Goal: Information Seeking & Learning: Compare options

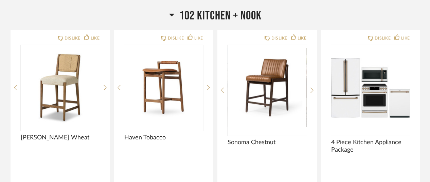
scroll to position [95, 0]
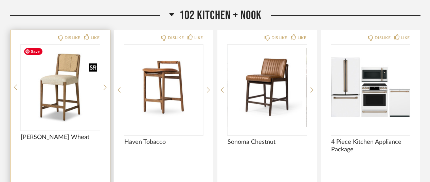
click at [73, 86] on img "0" at bounding box center [60, 87] width 79 height 85
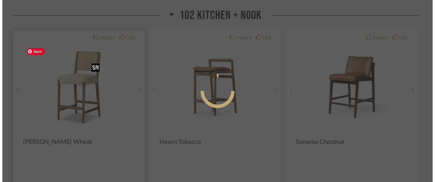
scroll to position [0, 0]
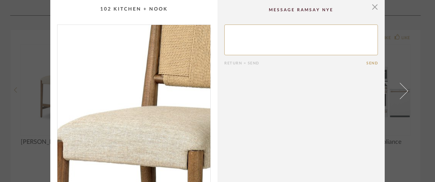
click at [120, 90] on img "0" at bounding box center [133, 113] width 153 height 176
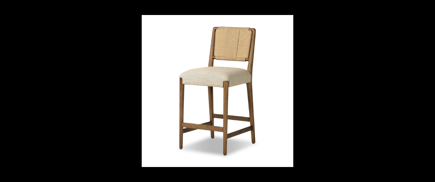
click at [428, 7] on button at bounding box center [427, 7] width 15 height 15
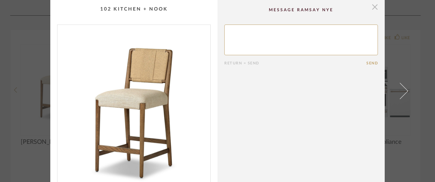
click at [371, 7] on span "button" at bounding box center [375, 7] width 14 height 14
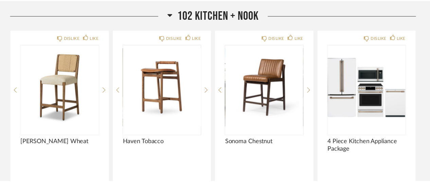
scroll to position [95, 0]
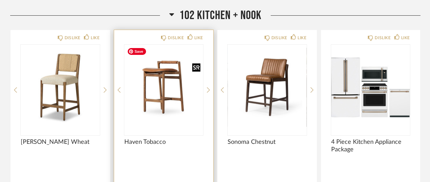
click at [160, 74] on img "0" at bounding box center [163, 87] width 79 height 85
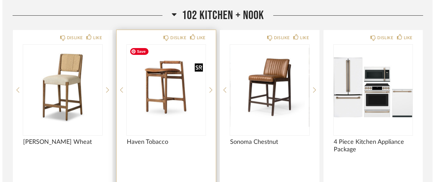
scroll to position [0, 0]
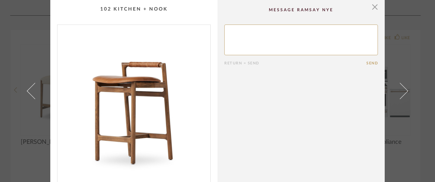
click at [139, 111] on img "0" at bounding box center [133, 113] width 153 height 176
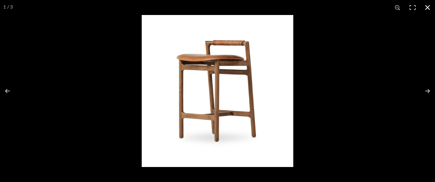
click at [427, 5] on button at bounding box center [427, 7] width 15 height 15
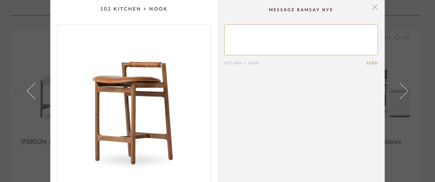
click at [369, 8] on span "button" at bounding box center [375, 7] width 14 height 14
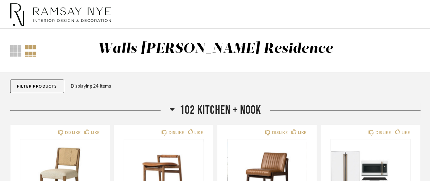
scroll to position [95, 0]
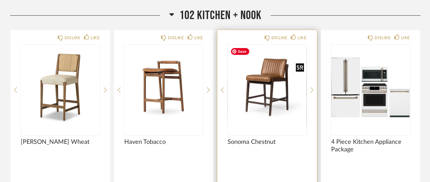
click at [268, 92] on img "0" at bounding box center [267, 87] width 79 height 85
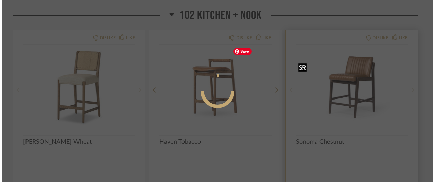
scroll to position [0, 0]
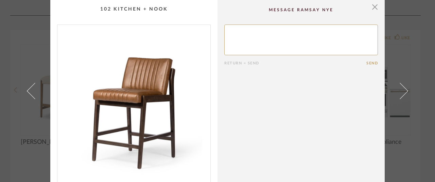
click at [138, 101] on img "0" at bounding box center [133, 113] width 153 height 176
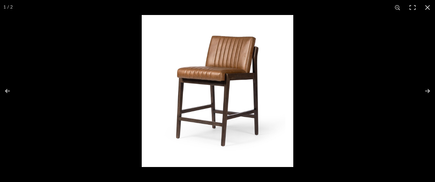
click at [262, 89] on img at bounding box center [218, 91] width 152 height 152
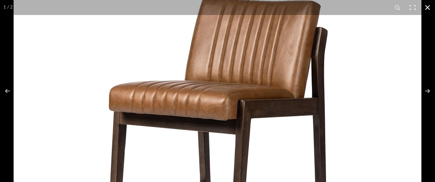
click at [427, 6] on button at bounding box center [427, 7] width 15 height 15
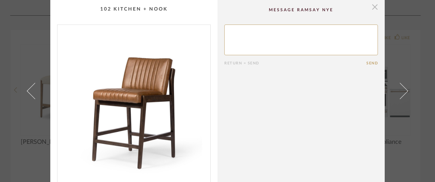
click at [371, 8] on span "button" at bounding box center [375, 7] width 14 height 14
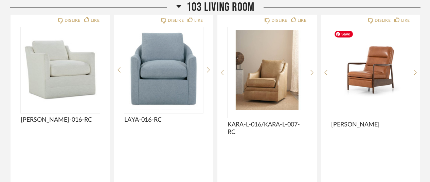
scroll to position [356, 0]
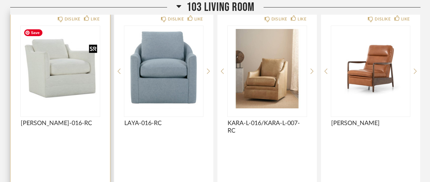
click at [65, 82] on img "0" at bounding box center [60, 68] width 79 height 85
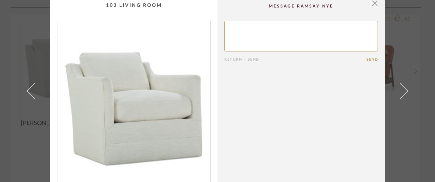
scroll to position [0, 0]
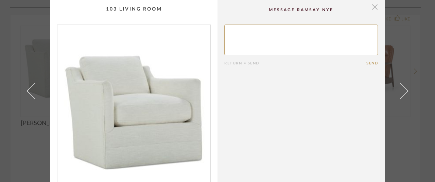
click at [371, 7] on span "button" at bounding box center [375, 7] width 14 height 14
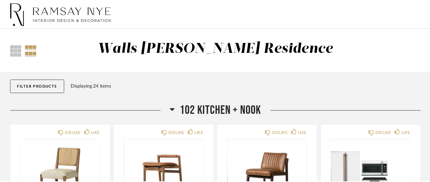
scroll to position [356, 0]
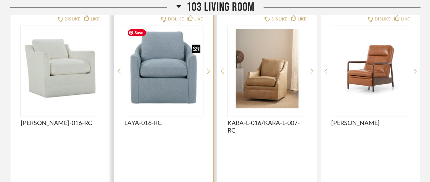
click at [167, 76] on img "0" at bounding box center [163, 68] width 79 height 85
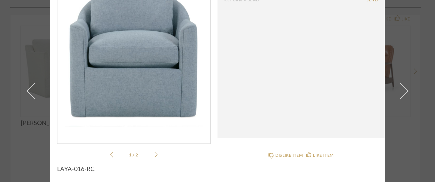
scroll to position [64, 0]
click at [151, 152] on li "1 / 2" at bounding box center [133, 154] width 41 height 8
click at [155, 153] on icon at bounding box center [156, 154] width 3 height 6
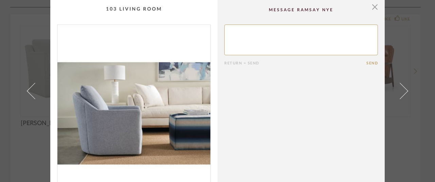
scroll to position [0, 0]
click at [373, 7] on span "button" at bounding box center [375, 7] width 14 height 14
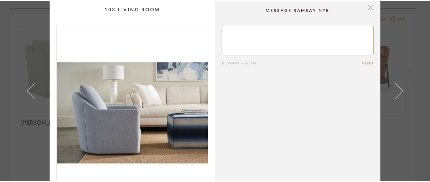
scroll to position [356, 0]
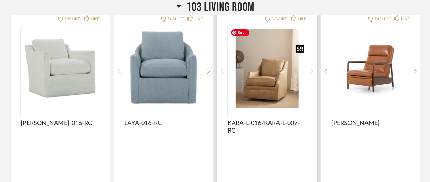
click at [268, 83] on img "0" at bounding box center [267, 68] width 79 height 85
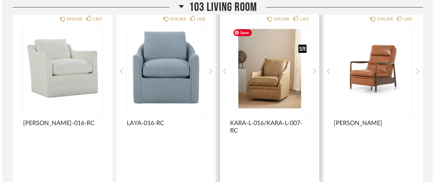
scroll to position [0, 0]
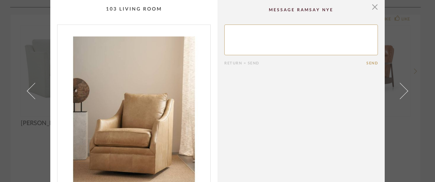
click at [140, 115] on img "0" at bounding box center [133, 113] width 153 height 176
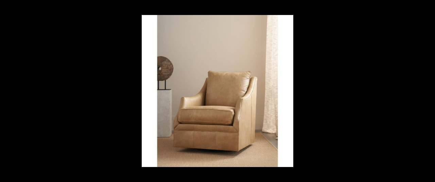
click at [426, 8] on button at bounding box center [427, 7] width 15 height 15
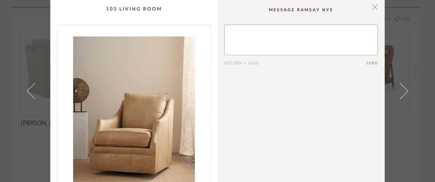
click at [369, 6] on span "button" at bounding box center [375, 7] width 14 height 14
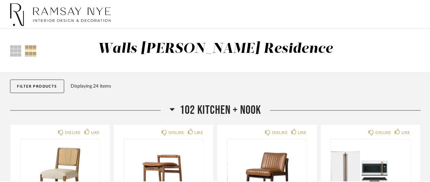
scroll to position [356, 0]
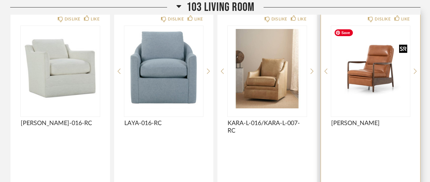
click at [384, 80] on img "0" at bounding box center [370, 68] width 79 height 85
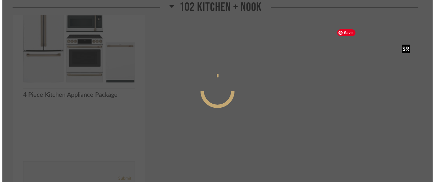
scroll to position [0, 0]
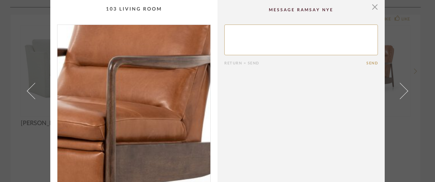
click at [145, 121] on img "0" at bounding box center [133, 113] width 153 height 176
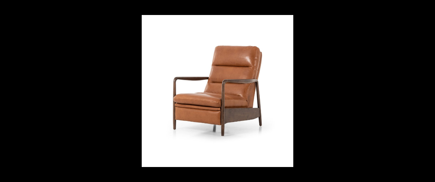
click at [426, 89] on button at bounding box center [423, 91] width 24 height 34
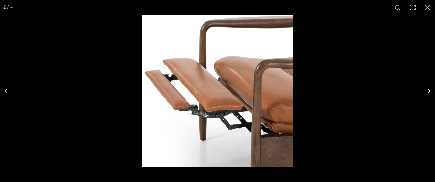
click at [426, 89] on button at bounding box center [423, 91] width 24 height 34
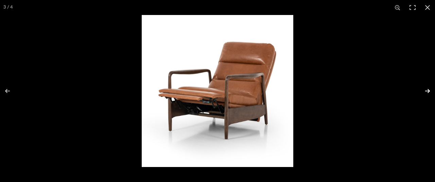
click at [425, 88] on button at bounding box center [423, 91] width 24 height 34
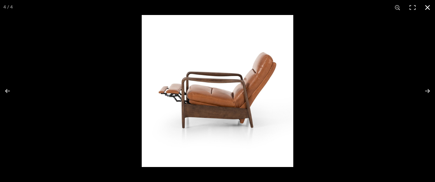
click at [430, 7] on button at bounding box center [427, 7] width 15 height 15
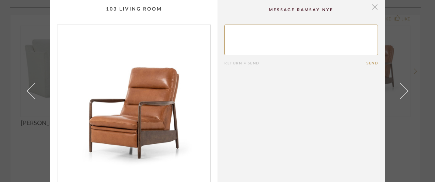
click at [375, 7] on span "button" at bounding box center [375, 7] width 14 height 14
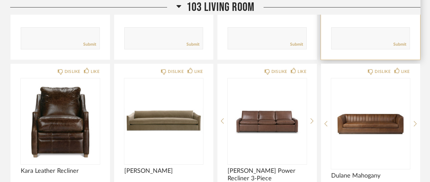
scroll to position [518, 0]
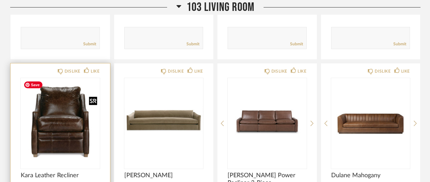
click at [0, 0] on img at bounding box center [0, 0] width 0 height 0
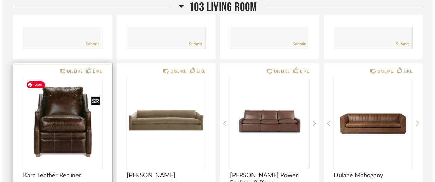
scroll to position [0, 0]
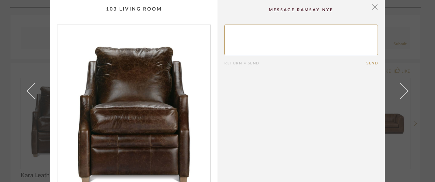
click at [145, 109] on img "0" at bounding box center [133, 113] width 153 height 176
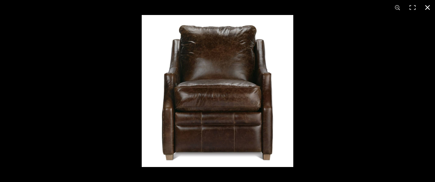
click at [428, 8] on button at bounding box center [427, 7] width 15 height 15
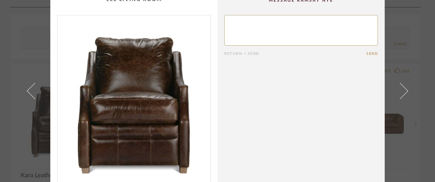
scroll to position [5, 0]
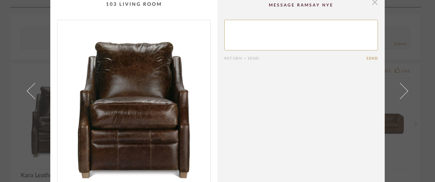
click at [371, 4] on span "button" at bounding box center [375, 2] width 14 height 14
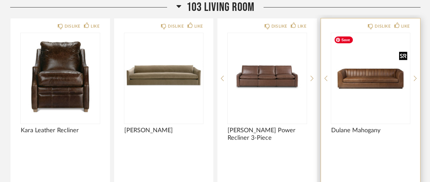
scroll to position [565, 0]
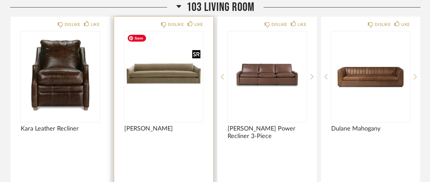
click at [160, 73] on img "0" at bounding box center [163, 73] width 79 height 85
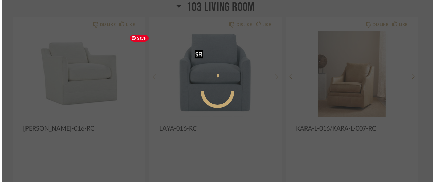
scroll to position [0, 0]
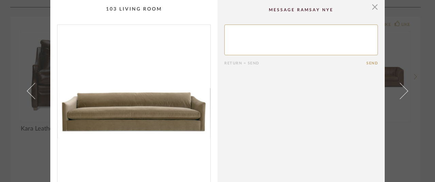
click at [136, 103] on img "0" at bounding box center [133, 113] width 153 height 176
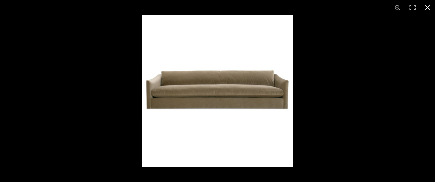
click at [429, 6] on button at bounding box center [427, 7] width 15 height 15
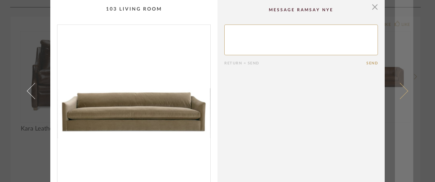
scroll to position [0, 0]
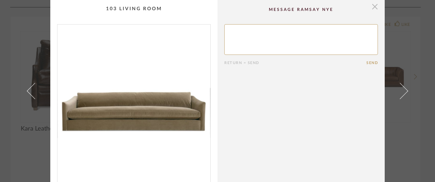
click at [370, 7] on span "button" at bounding box center [375, 7] width 14 height 14
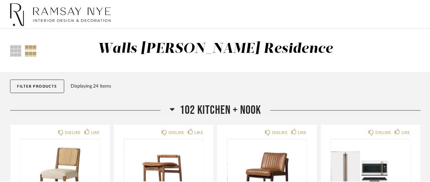
scroll to position [565, 0]
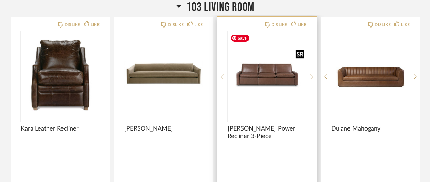
click at [285, 75] on img "0" at bounding box center [267, 73] width 79 height 85
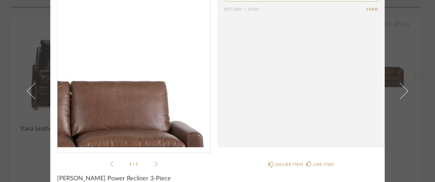
scroll to position [57, 0]
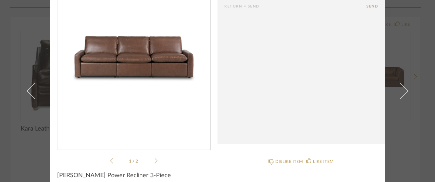
click at [155, 159] on icon at bounding box center [156, 160] width 3 height 5
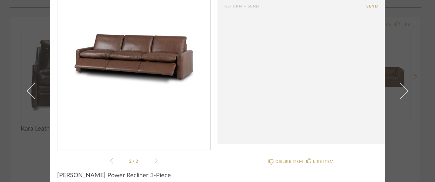
click at [155, 159] on icon at bounding box center [156, 160] width 3 height 5
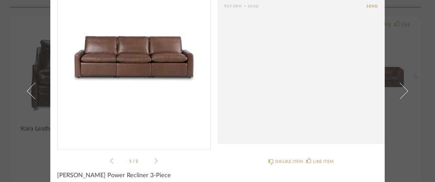
click at [155, 159] on icon at bounding box center [156, 160] width 3 height 5
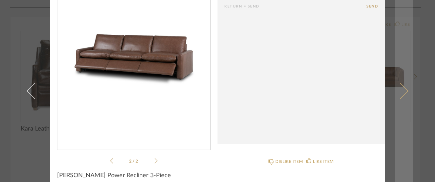
click at [400, 27] on link at bounding box center [404, 91] width 18 height 182
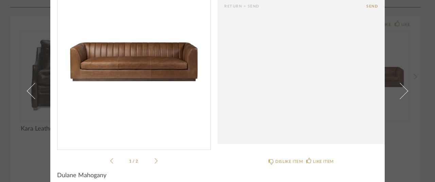
scroll to position [0, 0]
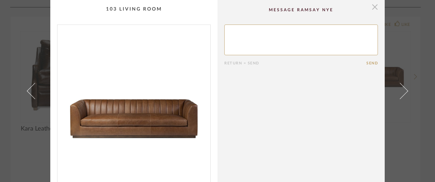
click at [372, 6] on span "button" at bounding box center [375, 7] width 14 height 14
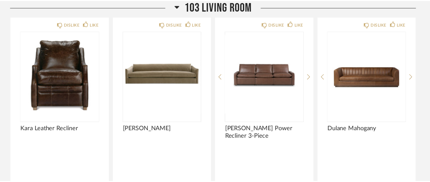
scroll to position [565, 0]
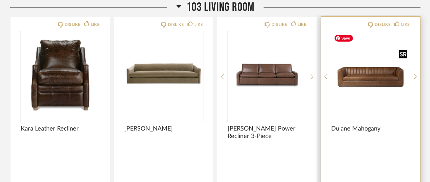
click at [376, 85] on img "0" at bounding box center [370, 73] width 79 height 85
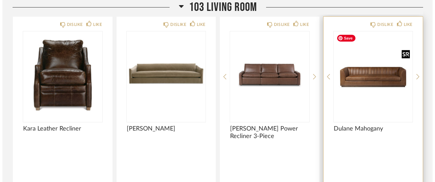
scroll to position [0, 0]
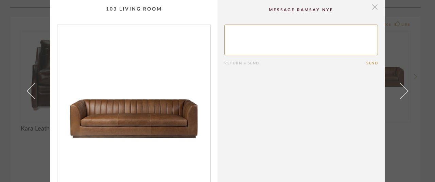
click at [374, 7] on span "button" at bounding box center [375, 7] width 14 height 14
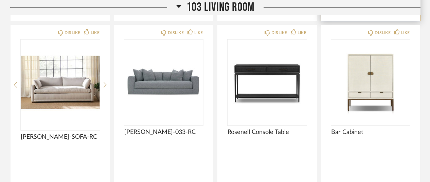
scroll to position [771, 0]
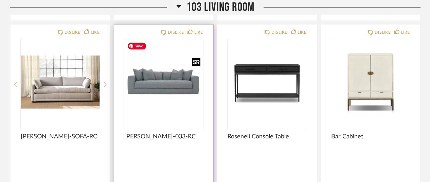
click at [174, 86] on img "0" at bounding box center [163, 81] width 79 height 85
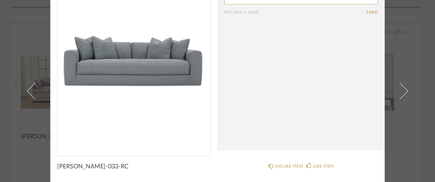
scroll to position [0, 0]
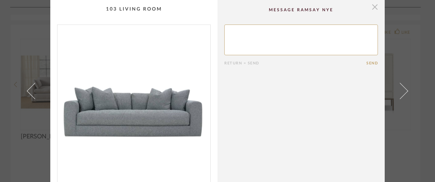
click at [372, 7] on span "button" at bounding box center [375, 7] width 14 height 14
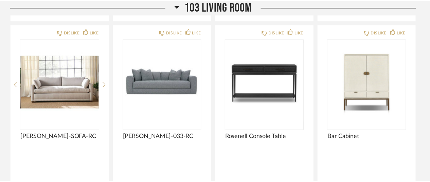
scroll to position [771, 0]
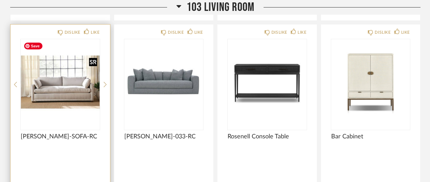
click at [58, 100] on img "0" at bounding box center [60, 81] width 79 height 85
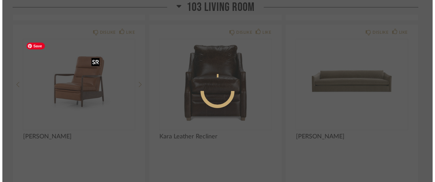
scroll to position [0, 0]
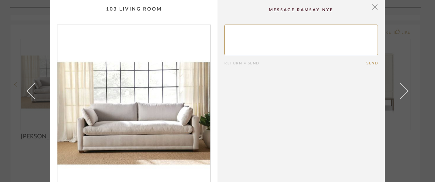
click at [120, 101] on img "0" at bounding box center [133, 113] width 153 height 176
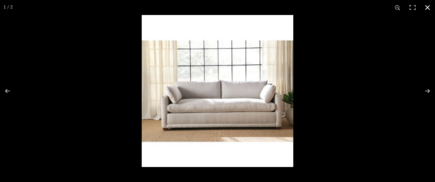
click at [428, 7] on button at bounding box center [427, 7] width 15 height 15
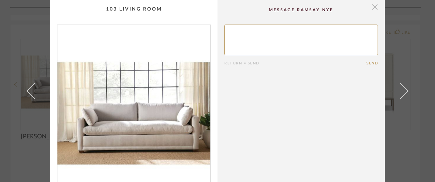
click at [376, 7] on span "button" at bounding box center [375, 7] width 14 height 14
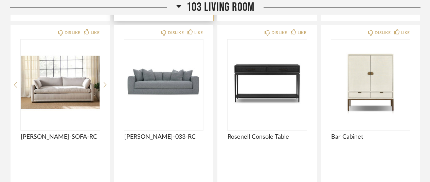
scroll to position [772, 0]
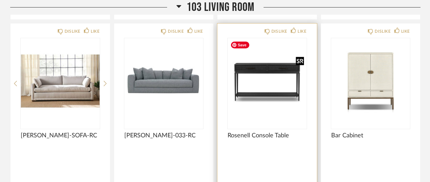
click at [259, 89] on img "0" at bounding box center [267, 80] width 79 height 85
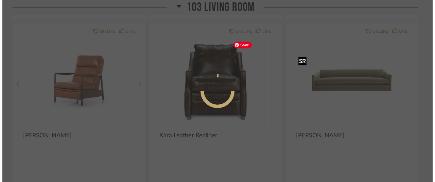
scroll to position [0, 0]
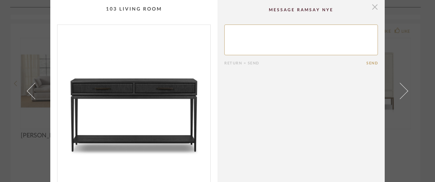
click at [374, 6] on span "button" at bounding box center [375, 7] width 14 height 14
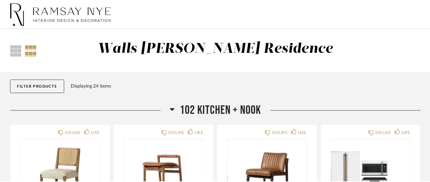
scroll to position [772, 0]
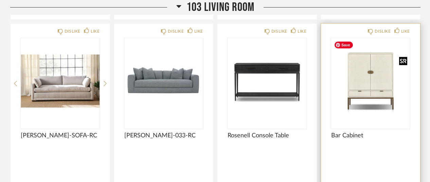
click at [367, 83] on img "0" at bounding box center [370, 80] width 79 height 85
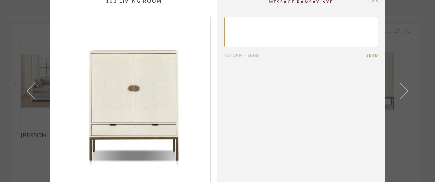
scroll to position [0, 0]
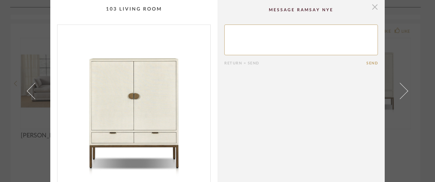
click at [371, 7] on span "button" at bounding box center [375, 7] width 14 height 14
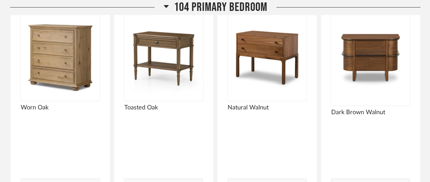
scroll to position [1069, 0]
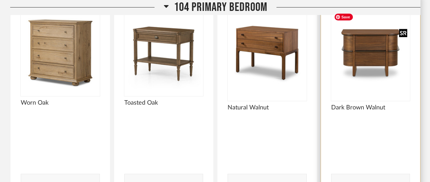
click at [369, 61] on img "0" at bounding box center [370, 52] width 79 height 85
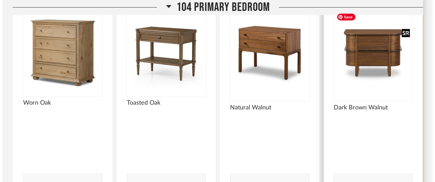
scroll to position [0, 0]
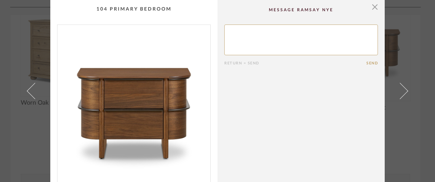
click at [152, 89] on img "0" at bounding box center [133, 113] width 153 height 176
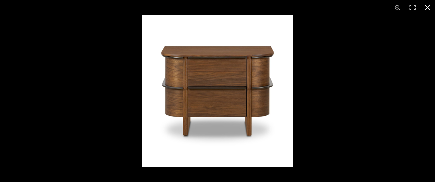
click at [430, 5] on button at bounding box center [427, 7] width 15 height 15
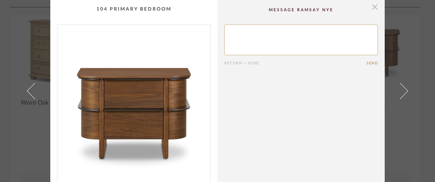
click at [371, 6] on span "button" at bounding box center [375, 7] width 14 height 14
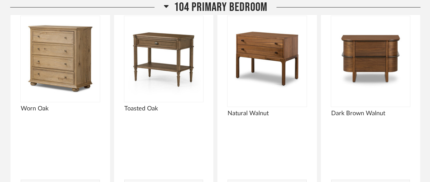
scroll to position [1062, 0]
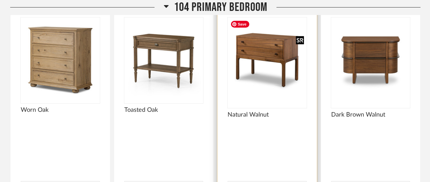
click at [251, 46] on img "0" at bounding box center [267, 59] width 79 height 85
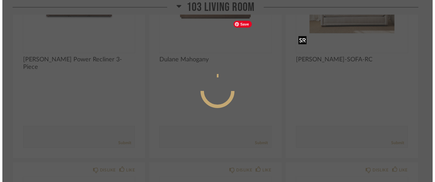
scroll to position [0, 0]
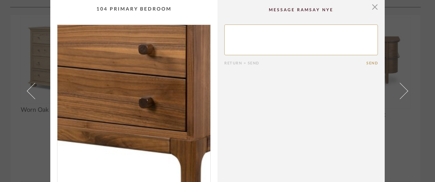
click at [144, 105] on img "0" at bounding box center [133, 113] width 153 height 176
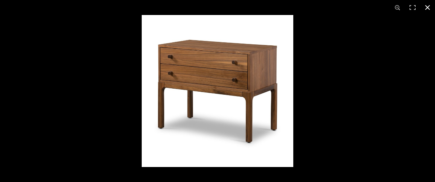
click at [428, 6] on button at bounding box center [427, 7] width 15 height 15
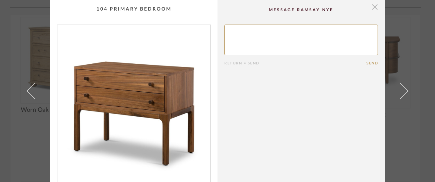
click at [373, 11] on span "button" at bounding box center [375, 7] width 14 height 14
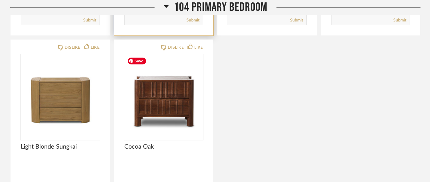
scroll to position [1240, 0]
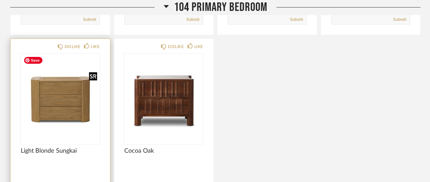
click at [69, 99] on img "0" at bounding box center [60, 95] width 79 height 85
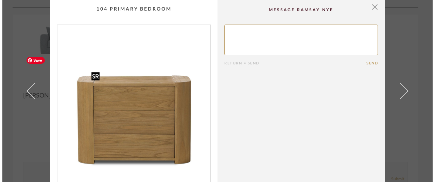
scroll to position [0, 0]
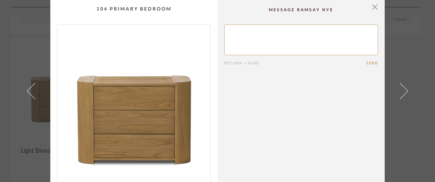
click at [152, 117] on img "0" at bounding box center [133, 113] width 153 height 176
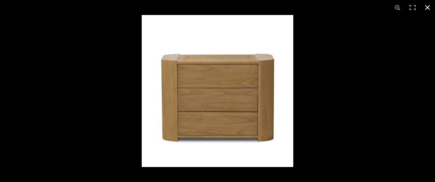
click at [428, 7] on button at bounding box center [427, 7] width 15 height 15
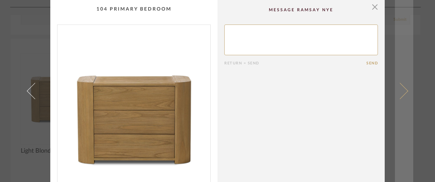
click at [401, 92] on span at bounding box center [400, 91] width 16 height 16
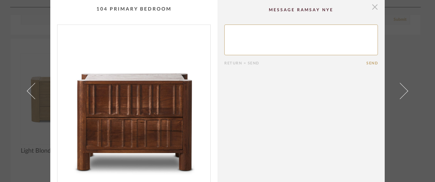
click at [372, 6] on span "button" at bounding box center [375, 7] width 14 height 14
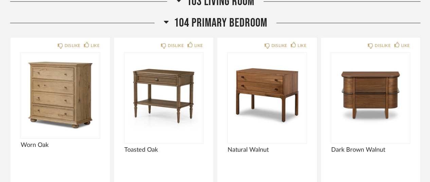
scroll to position [1023, 0]
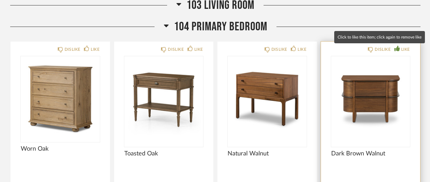
click at [398, 48] on icon at bounding box center [397, 48] width 5 height 5
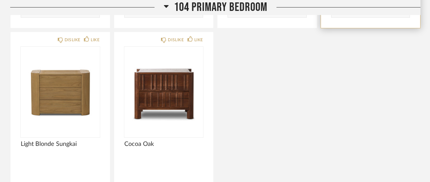
scroll to position [1251, 0]
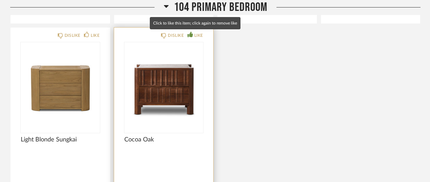
click at [195, 36] on div "LIKE" at bounding box center [198, 35] width 9 height 7
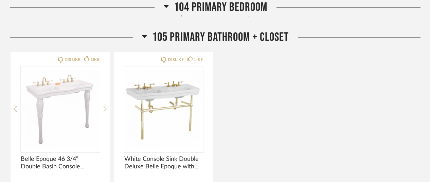
scroll to position [1515, 0]
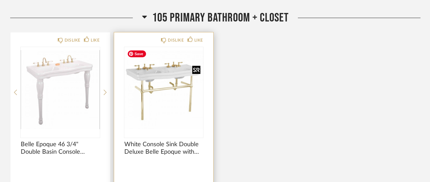
click at [169, 76] on img "0" at bounding box center [163, 89] width 79 height 85
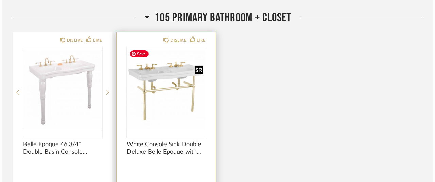
scroll to position [0, 0]
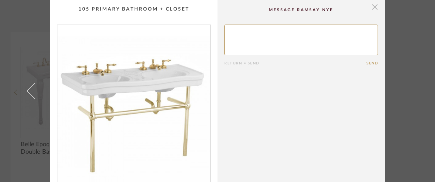
click at [373, 9] on span "button" at bounding box center [375, 7] width 14 height 14
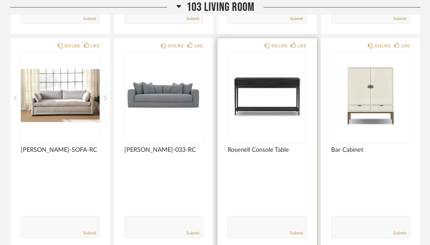
scroll to position [756, 0]
